Goal: Task Accomplishment & Management: Complete application form

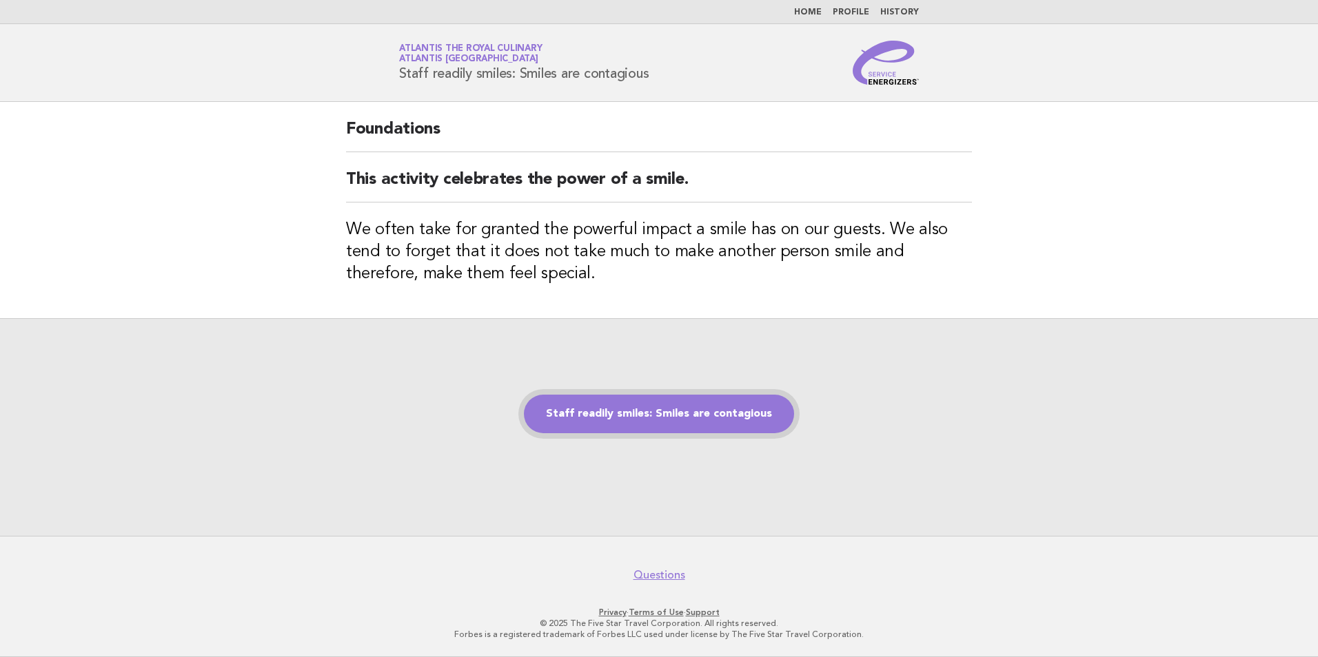
click at [685, 412] on link "Staff readily smiles: Smiles are contagious" at bounding box center [659, 414] width 270 height 39
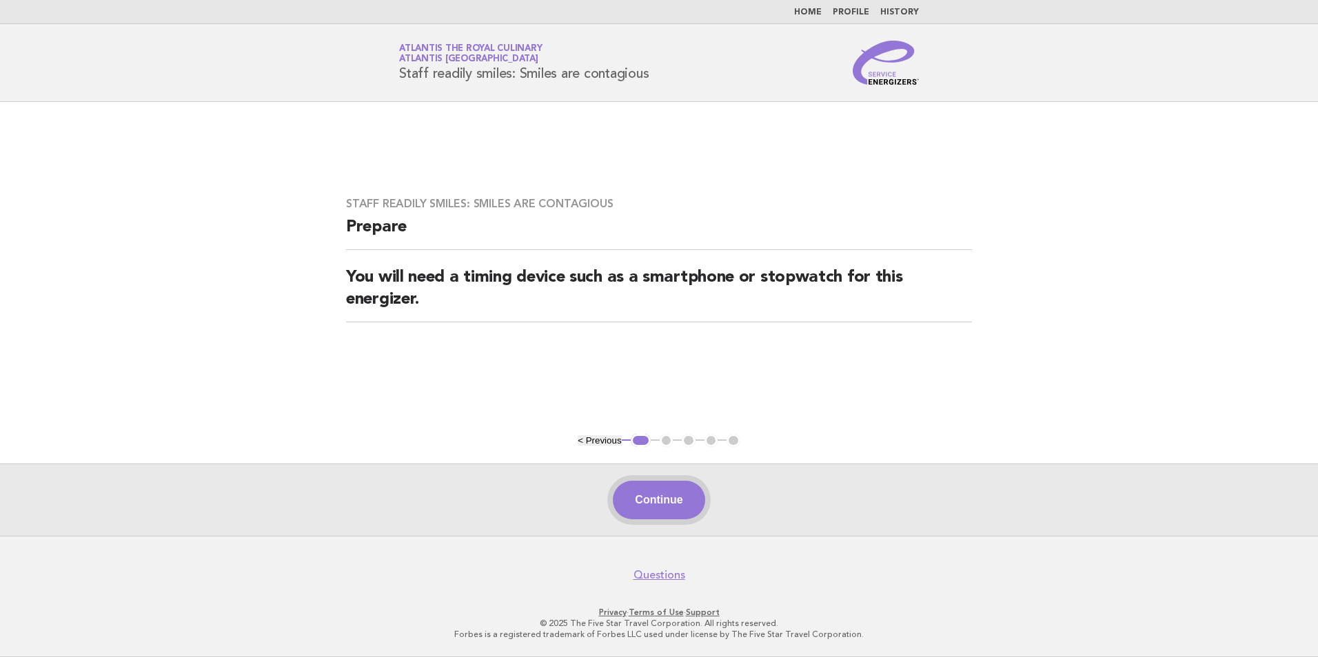
click at [673, 510] on button "Continue" at bounding box center [659, 500] width 92 height 39
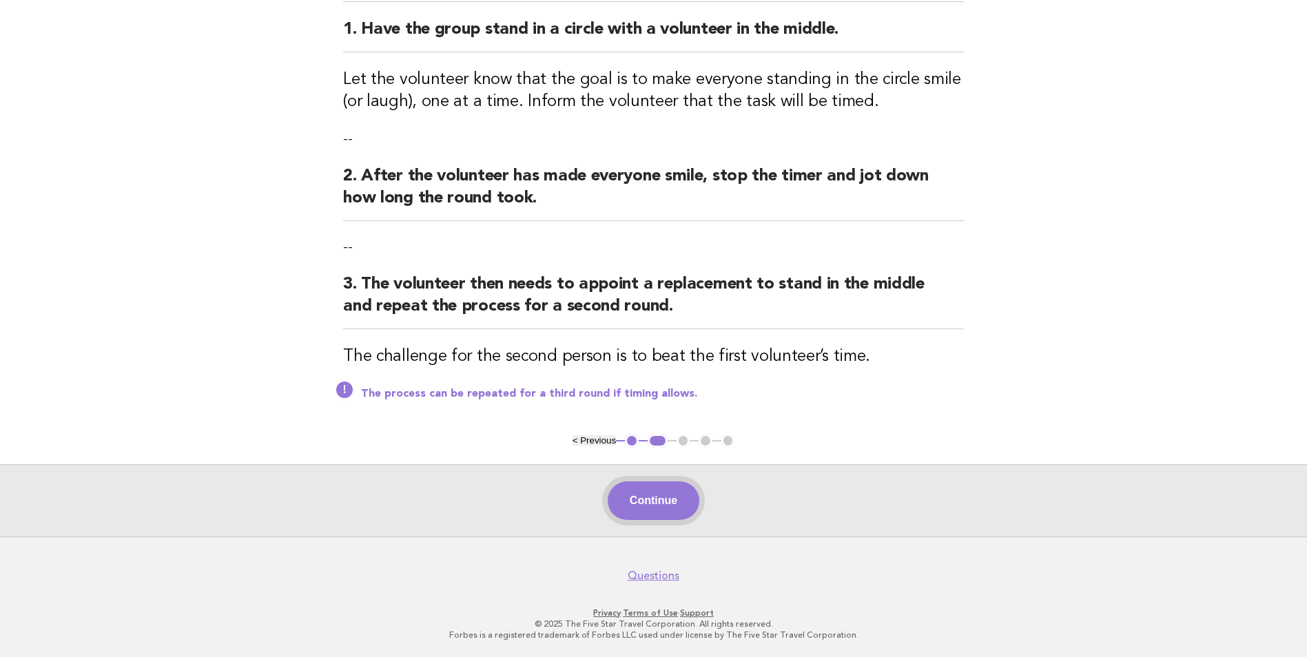
click at [642, 492] on button "Continue" at bounding box center [654, 501] width 92 height 39
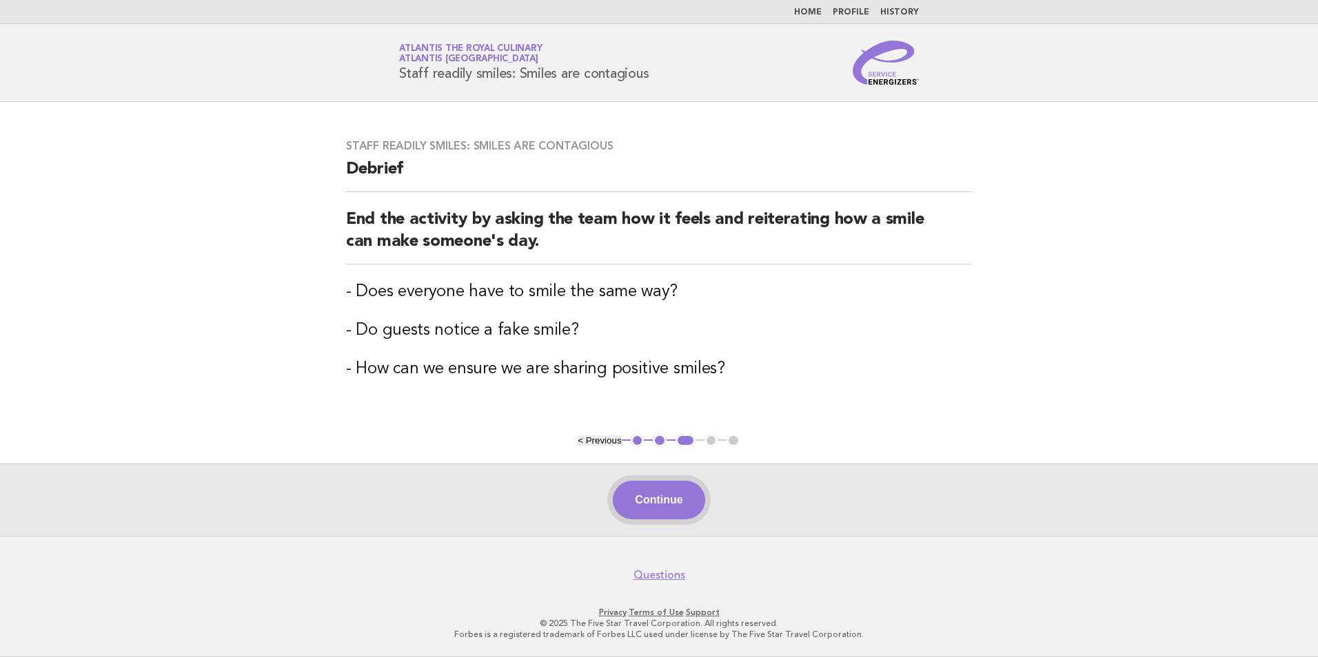
click at [645, 503] on button "Continue" at bounding box center [659, 500] width 92 height 39
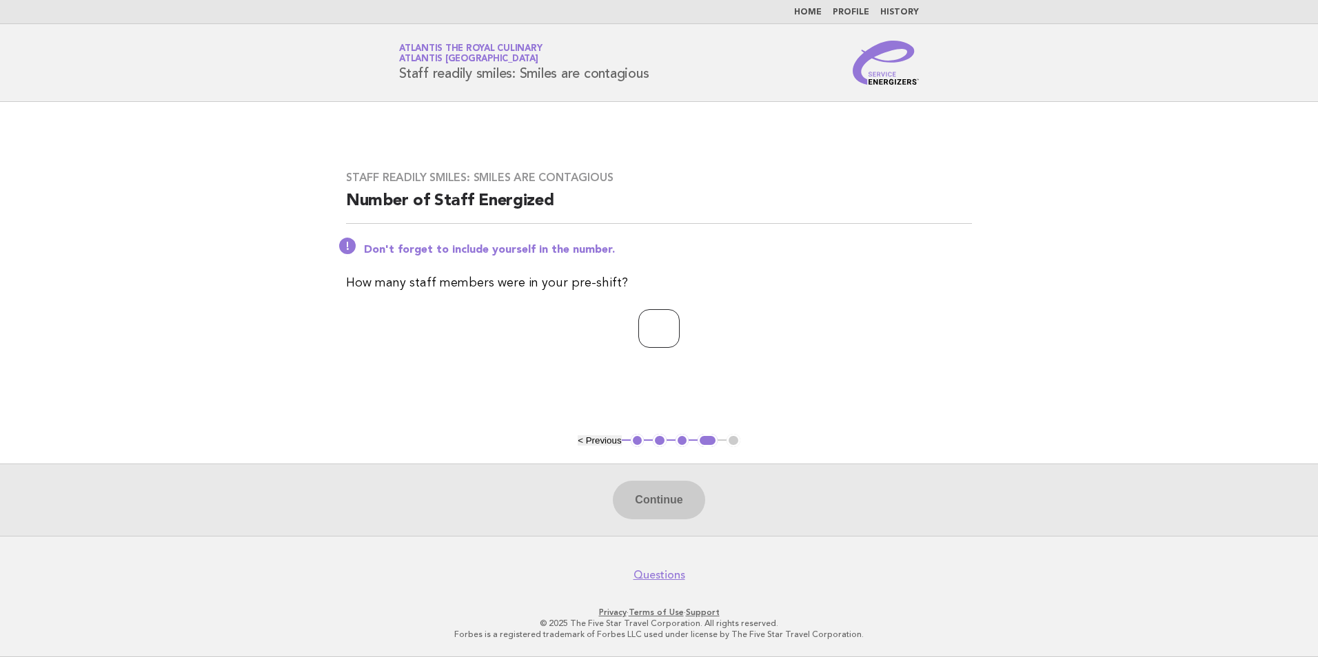
click at [679, 325] on input "*" at bounding box center [658, 328] width 41 height 39
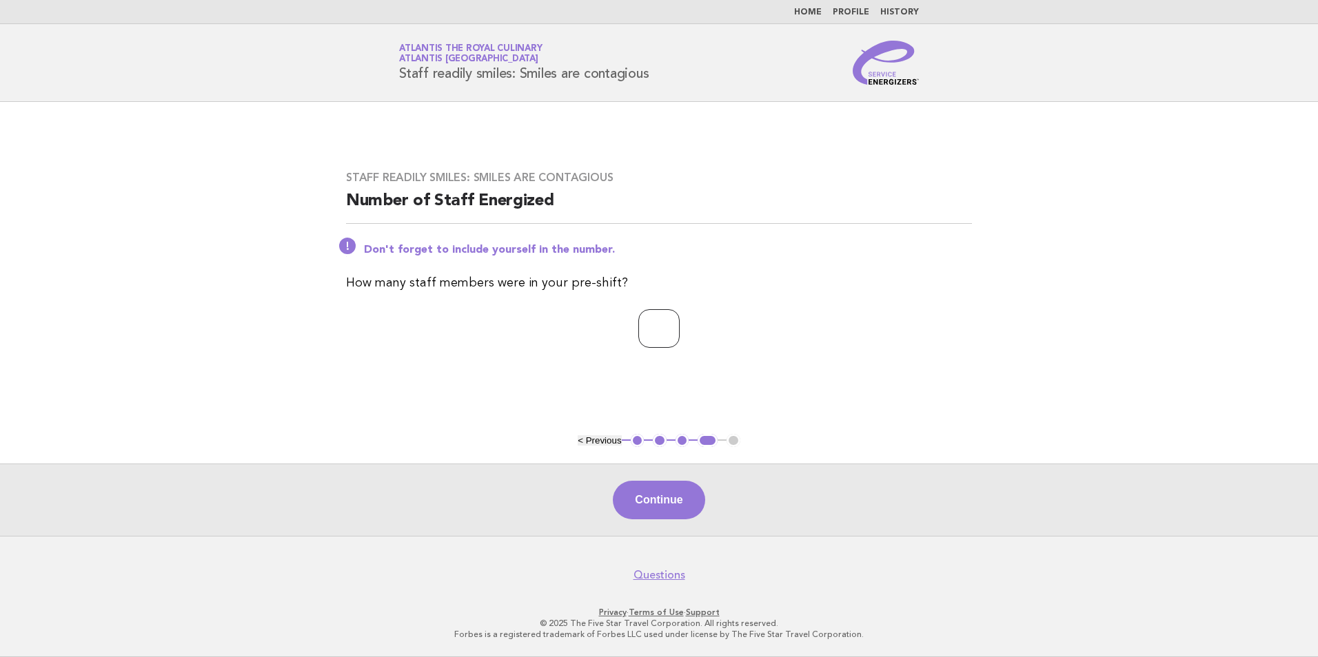
click at [679, 325] on input "*" at bounding box center [658, 328] width 41 height 39
type input "*"
click at [679, 325] on input "*" at bounding box center [658, 328] width 41 height 39
click at [643, 509] on button "Continue" at bounding box center [659, 500] width 92 height 39
